Goal: Information Seeking & Learning: Learn about a topic

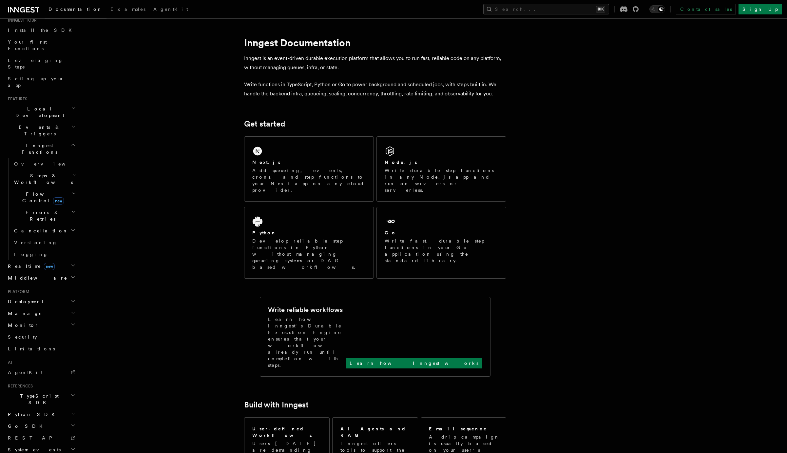
scroll to position [71, 0]
click at [23, 262] on span "Realtime new" at bounding box center [29, 265] width 49 height 7
click at [27, 273] on span "Overview" at bounding box center [48, 276] width 68 height 7
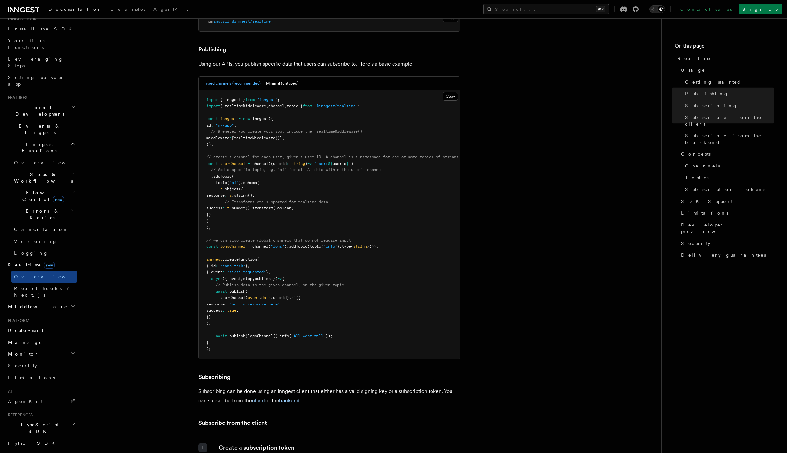
scroll to position [395, 0]
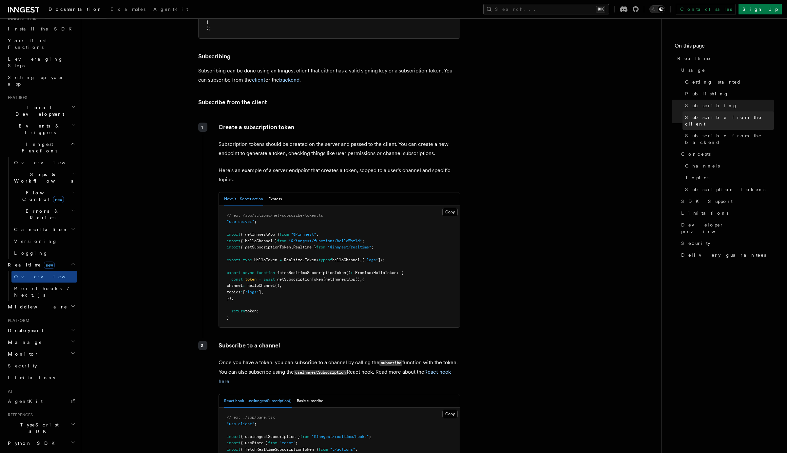
click at [701, 120] on span "Subscribe from the client" at bounding box center [729, 120] width 89 height 13
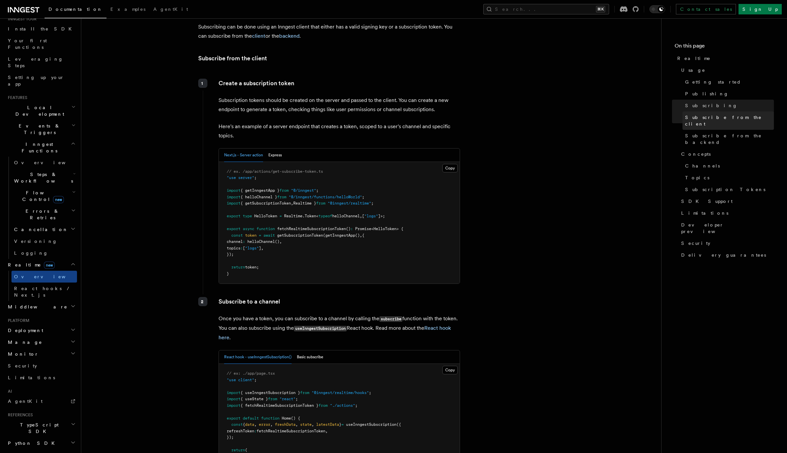
scroll to position [760, 0]
